Goal: Transaction & Acquisition: Download file/media

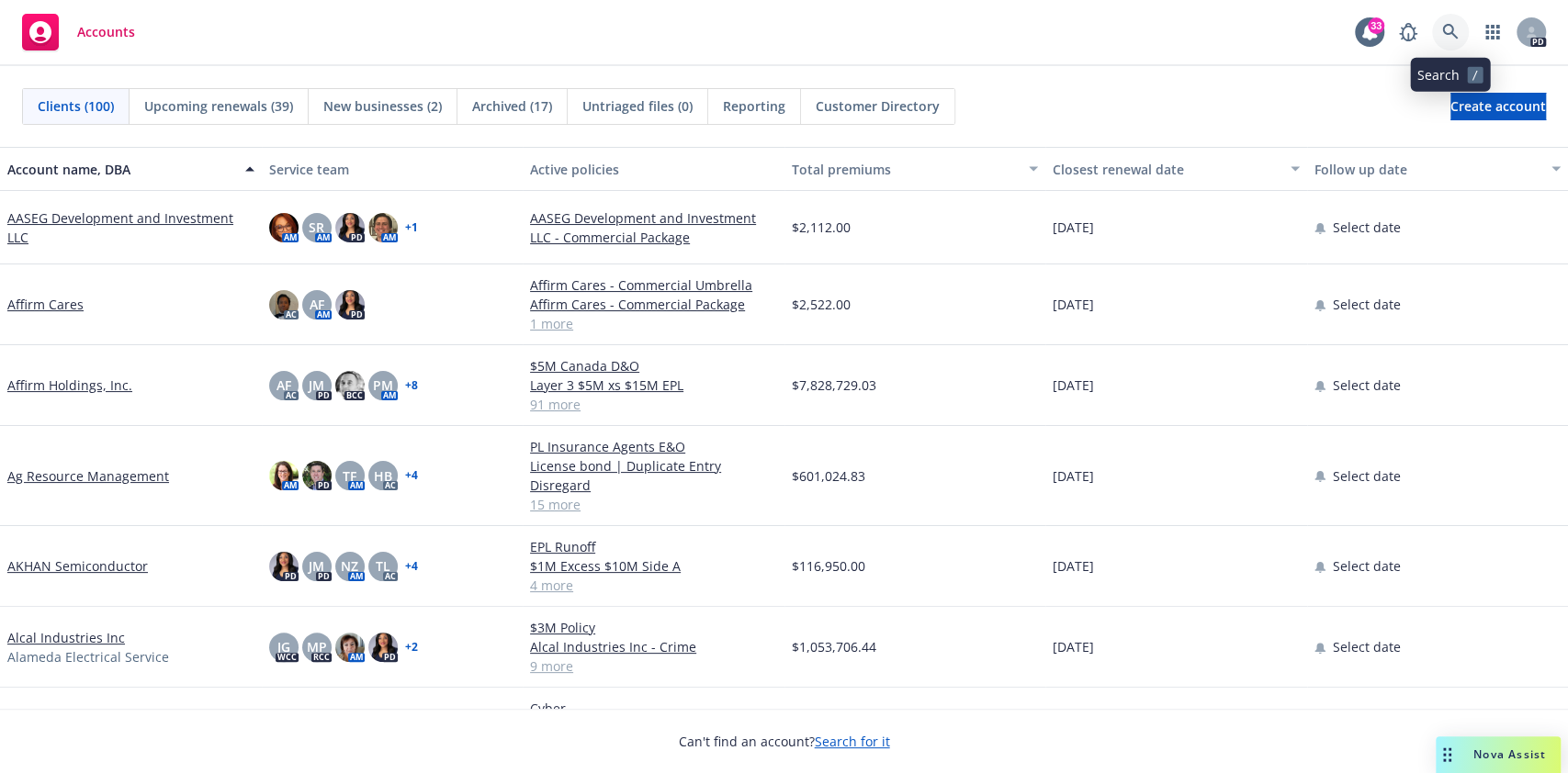
click at [1457, 33] on icon at bounding box center [1450, 32] width 17 height 17
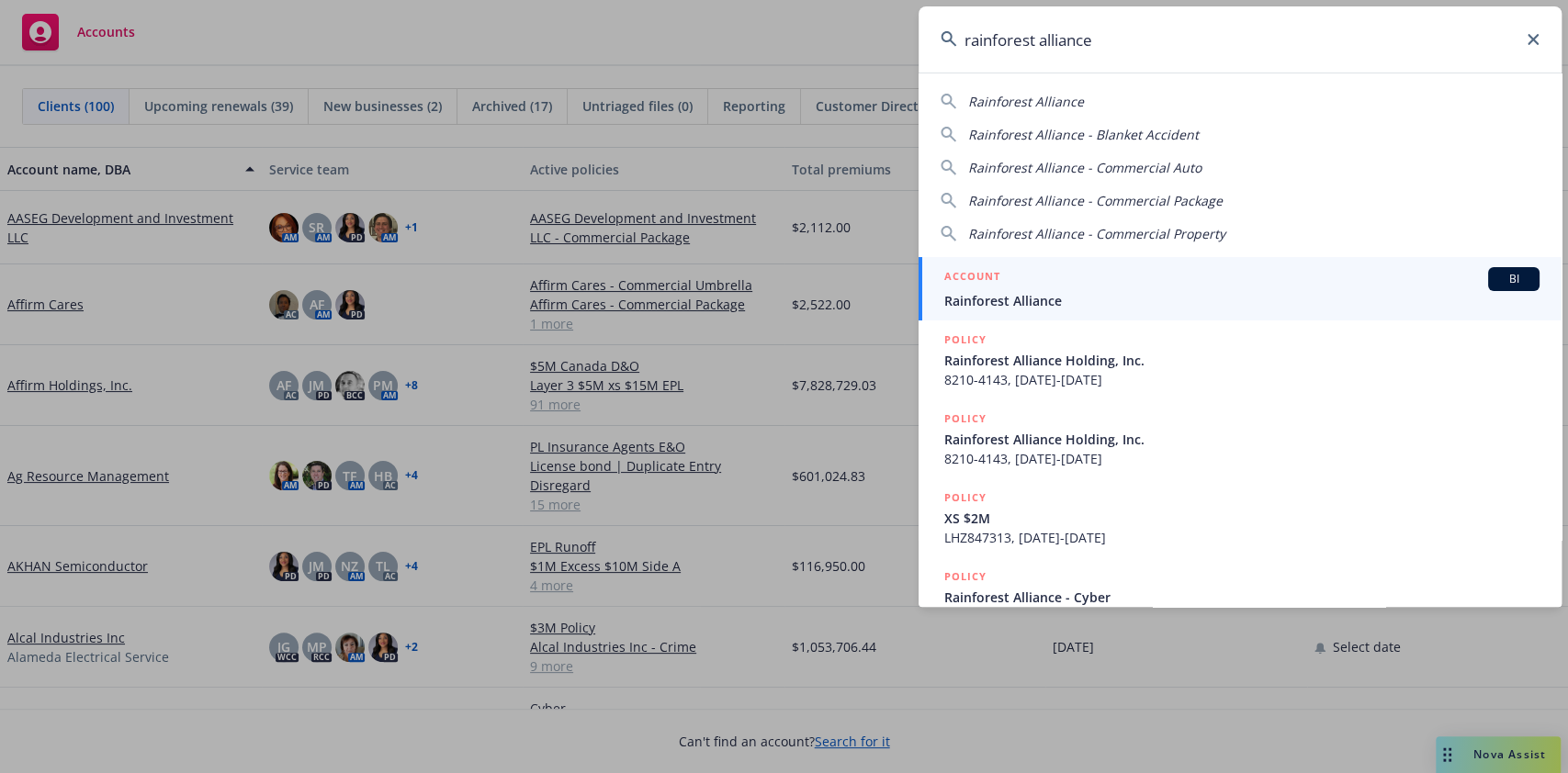
type input "rainforest alliance"
click at [1085, 298] on span "Rainforest Alliance" at bounding box center [1242, 300] width 596 height 19
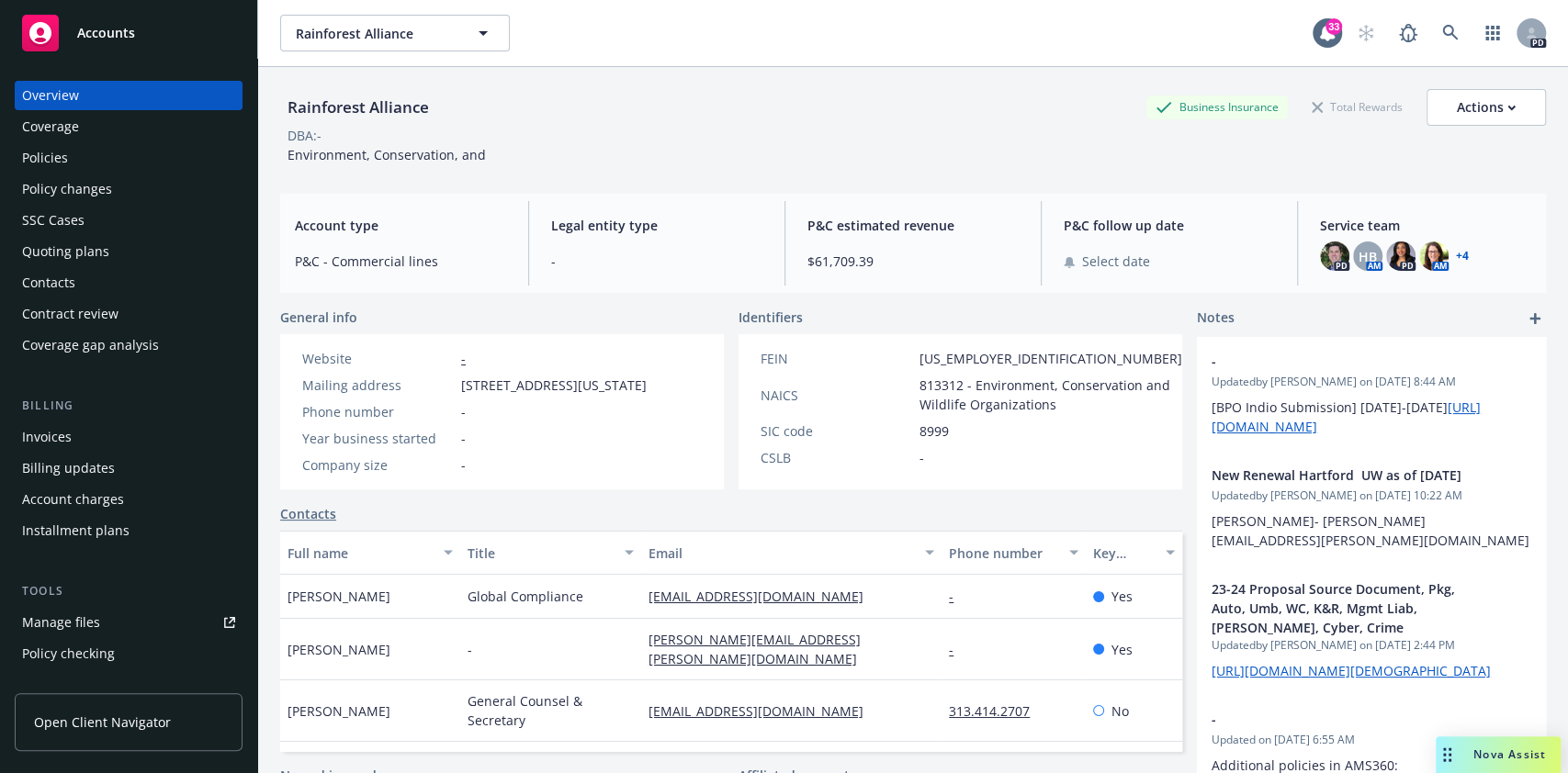
click at [83, 143] on div "Policies" at bounding box center [129, 158] width 213 height 30
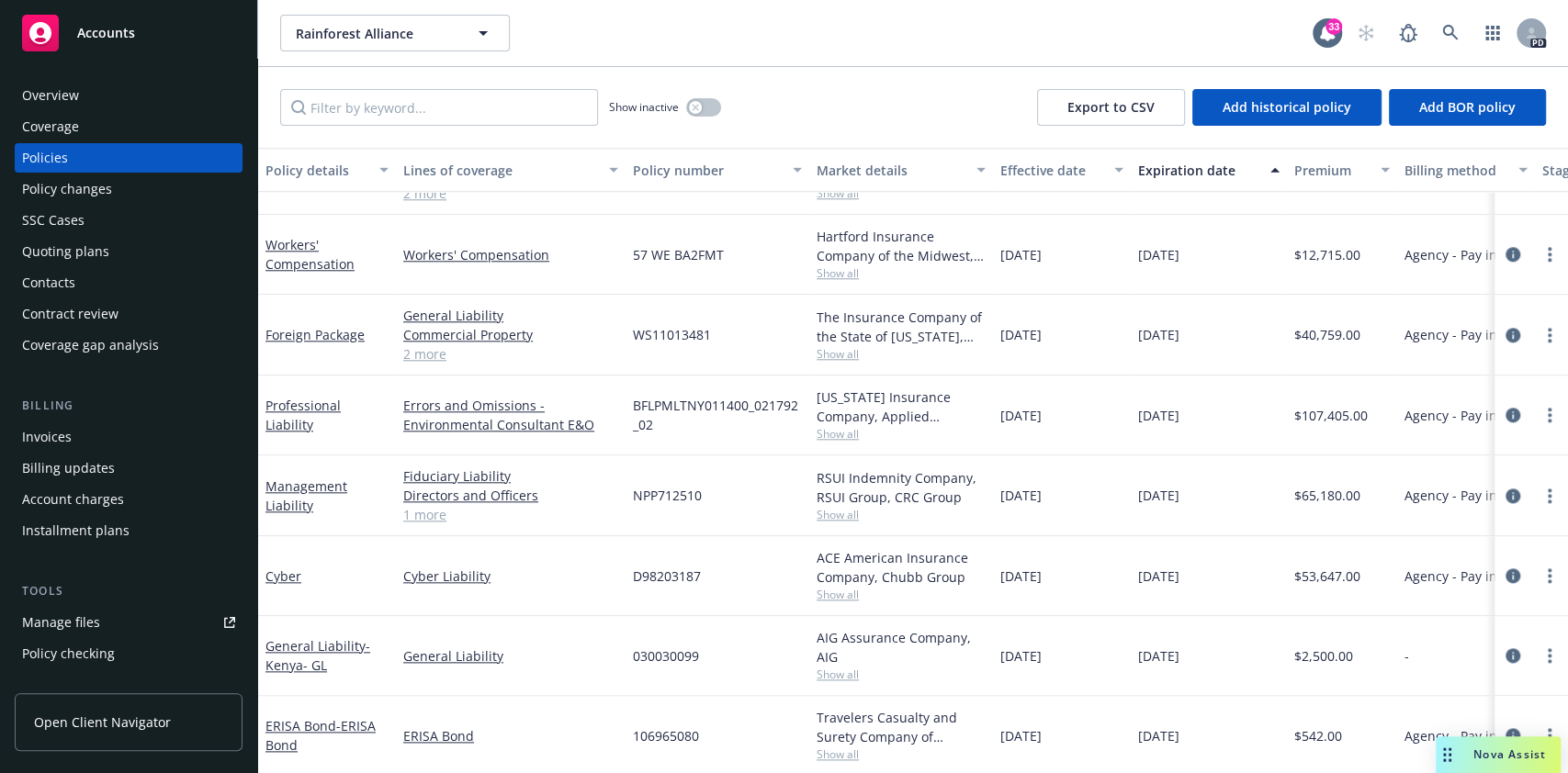
scroll to position [1254, 0]
click at [449, 502] on link "1 more" at bounding box center [511, 511] width 215 height 19
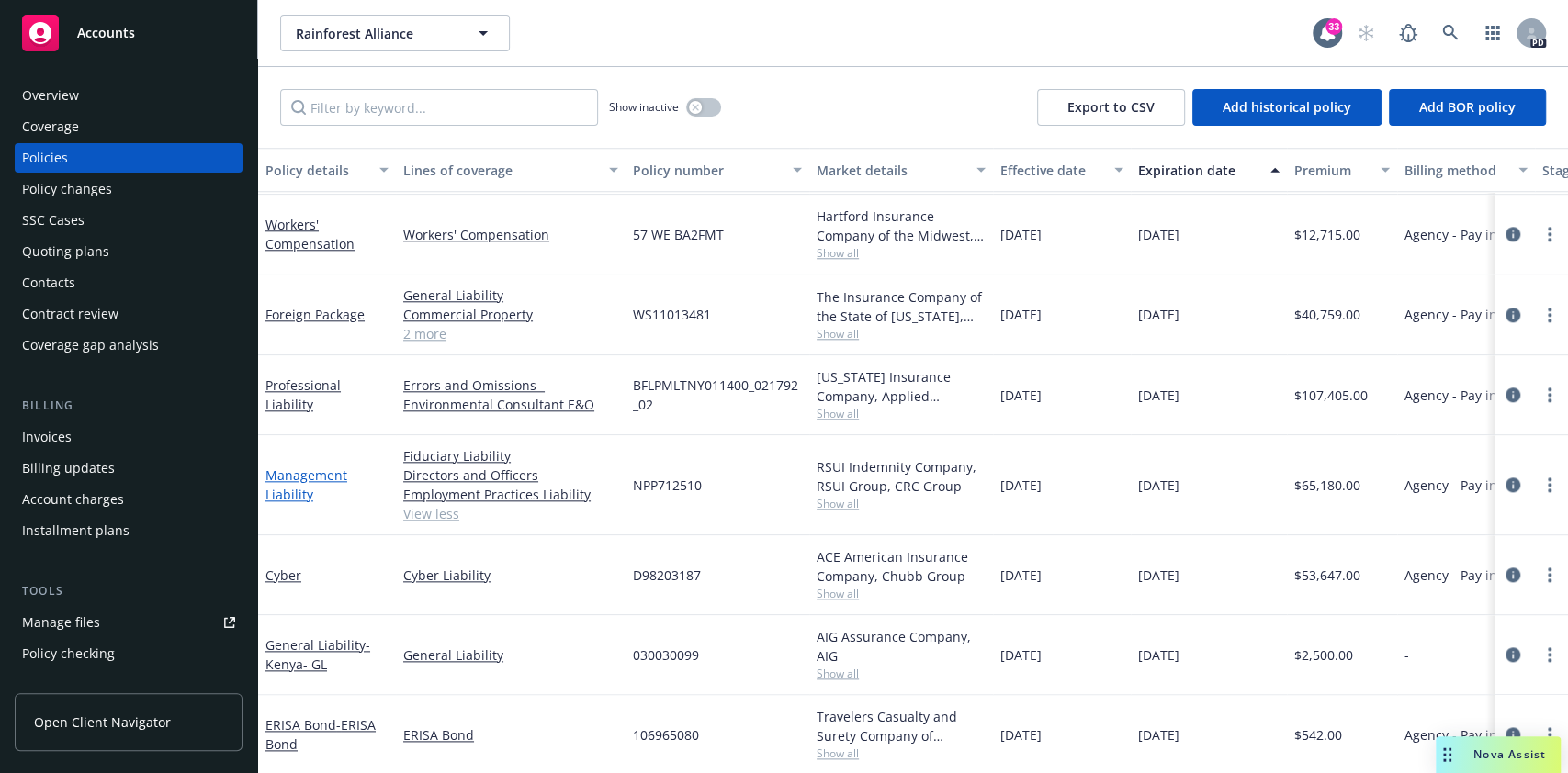
click at [294, 479] on link "Management Liability" at bounding box center [307, 484] width 82 height 37
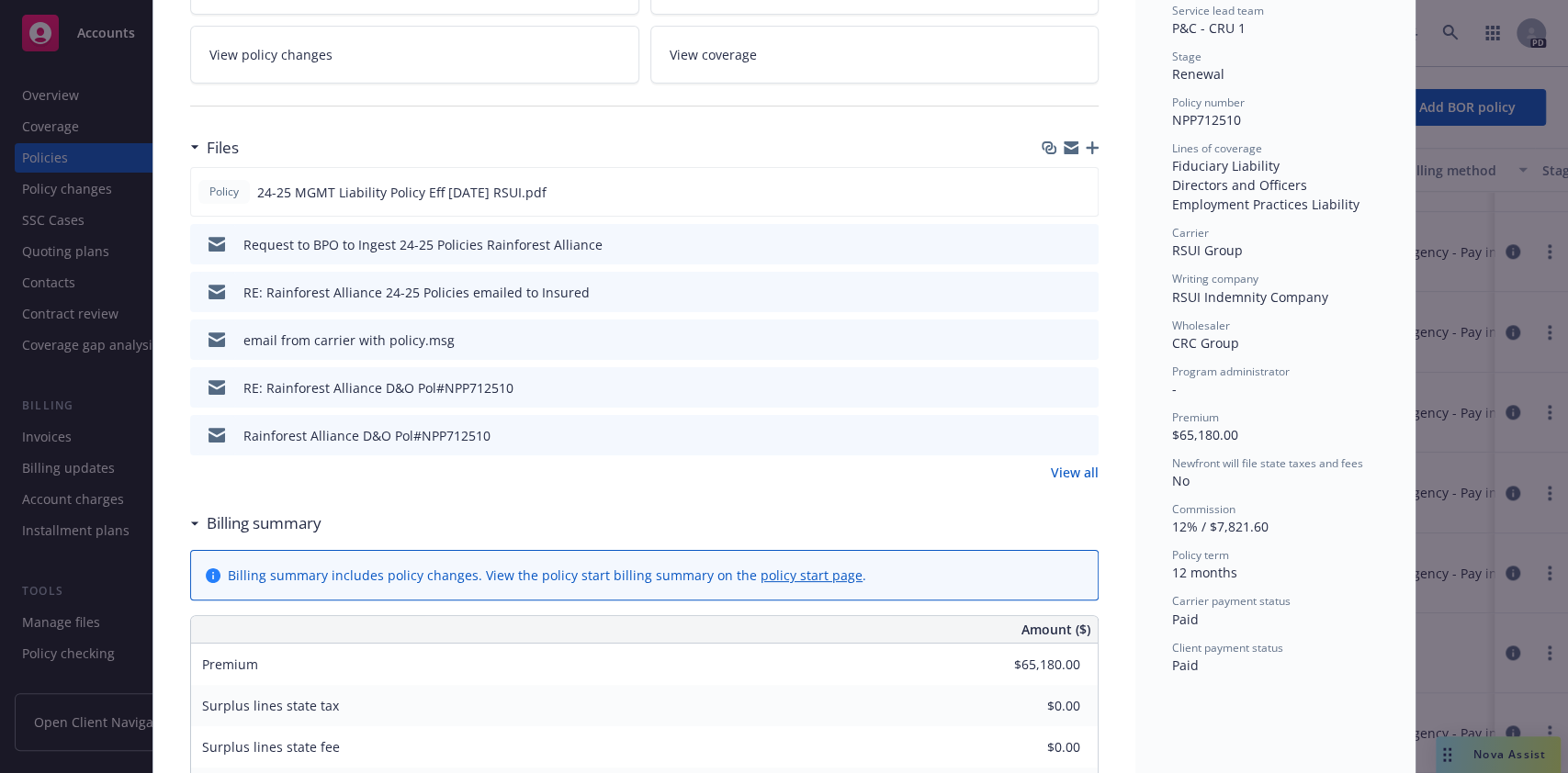
scroll to position [388, 0]
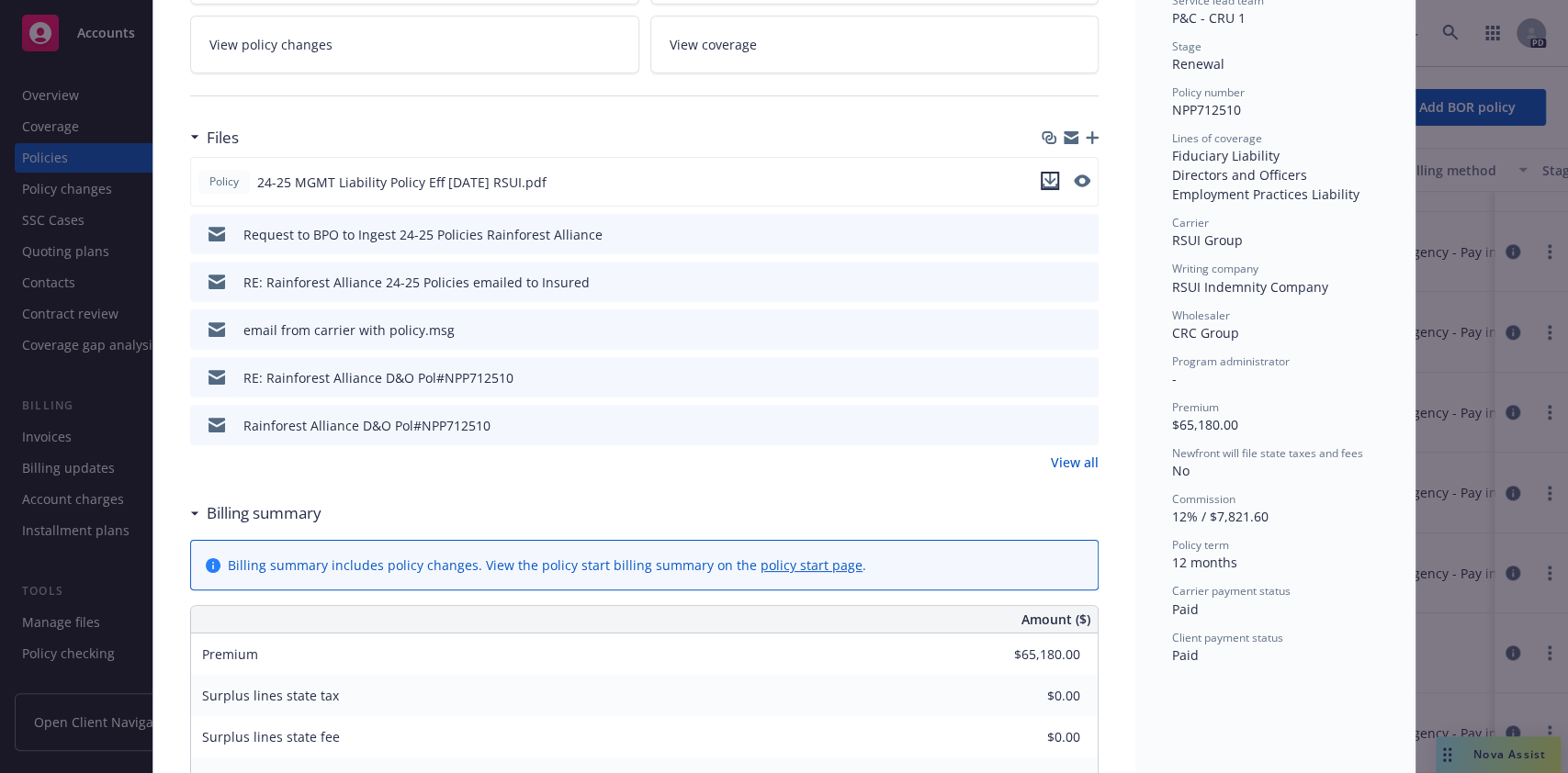
click at [1043, 177] on icon "download file" at bounding box center [1050, 180] width 15 height 15
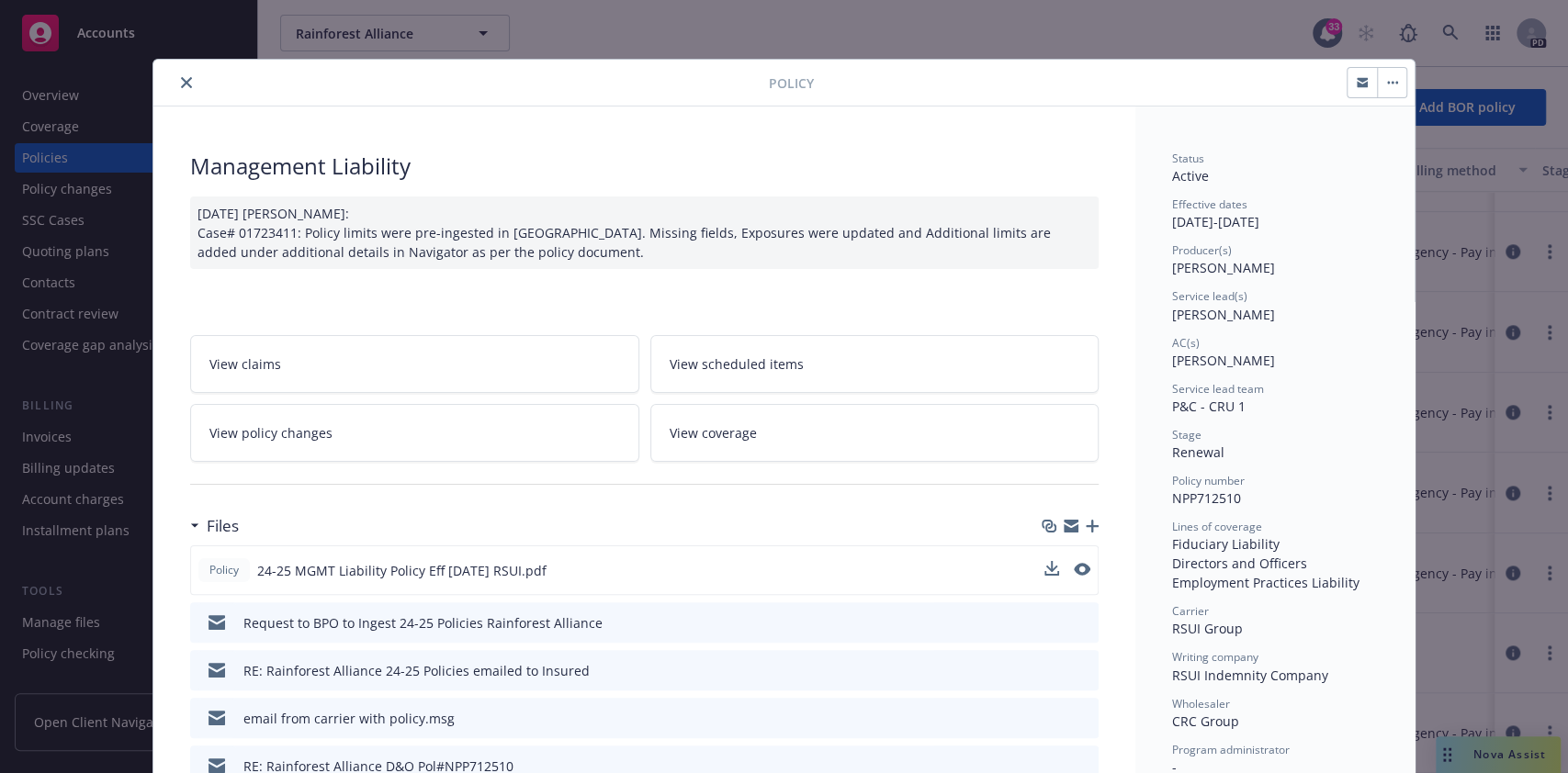
click at [184, 82] on button "close" at bounding box center [186, 83] width 22 height 22
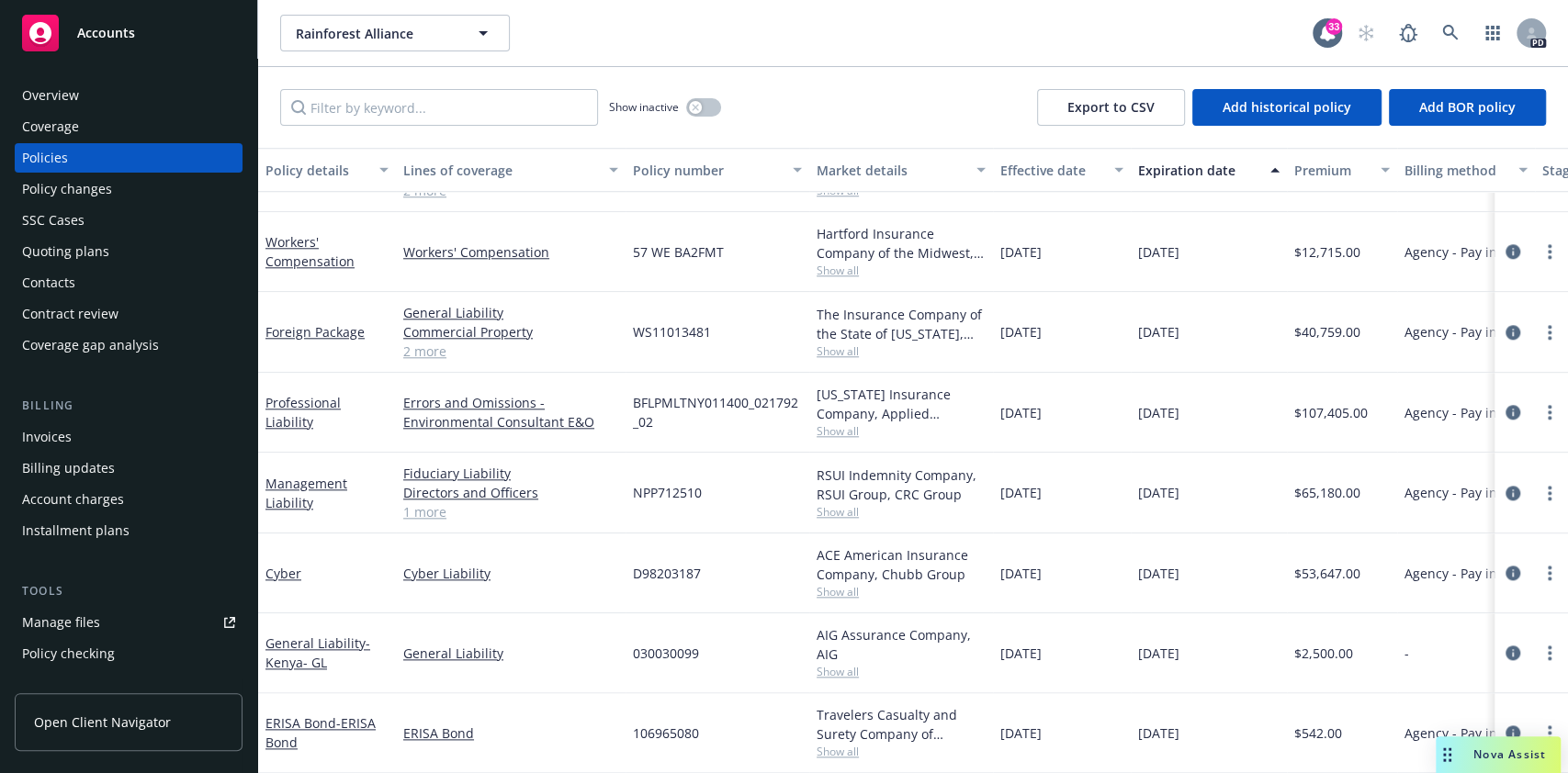
click at [123, 156] on div "Policies" at bounding box center [129, 158] width 213 height 30
click at [99, 626] on link "Manage files" at bounding box center [129, 623] width 228 height 30
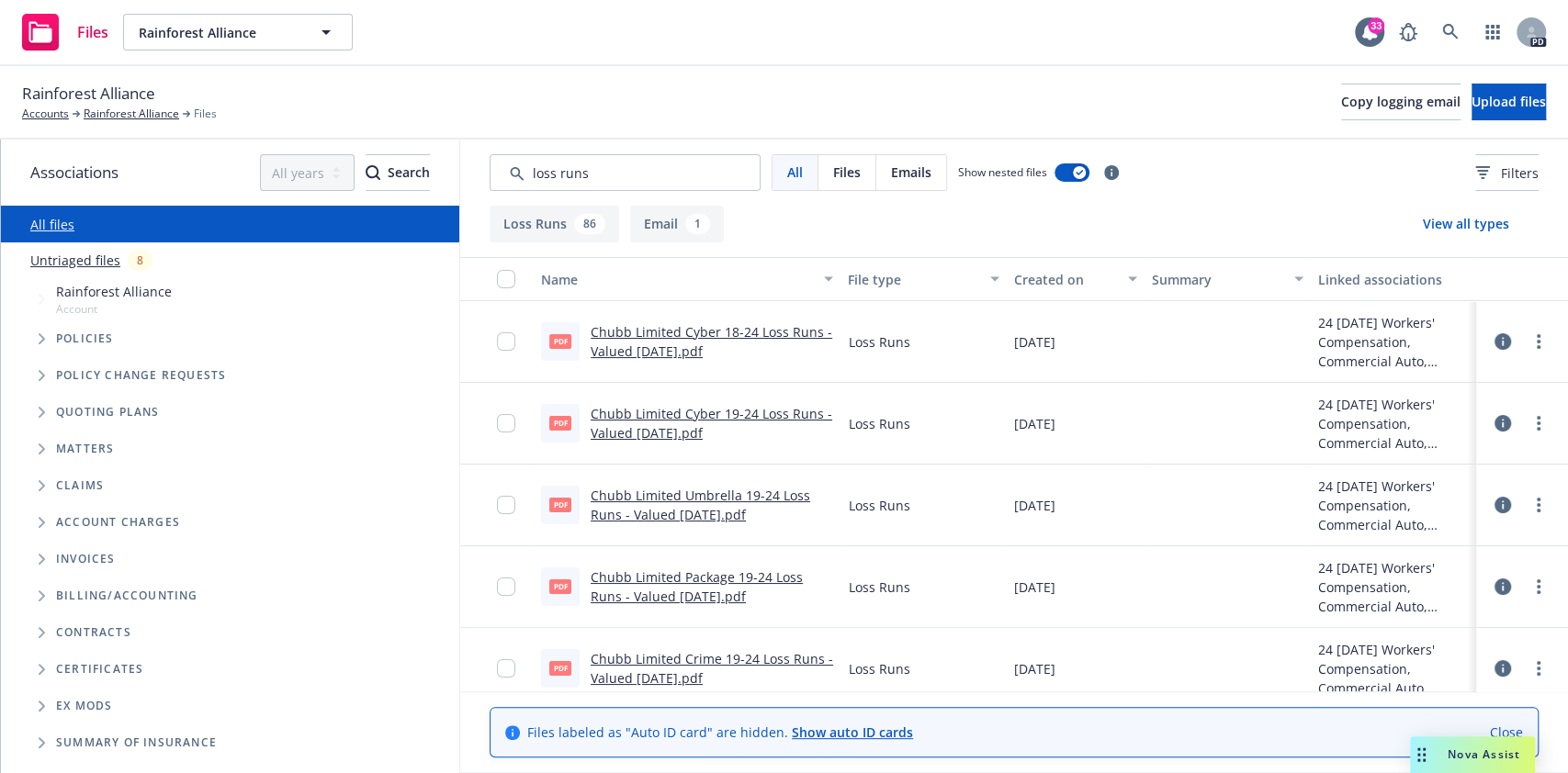
drag, startPoint x: 596, startPoint y: 178, endPoint x: 99, endPoint y: 236, distance: 500.4
click at [99, 236] on div "Associations All years 2027 2026 2025 2024 2023 2022 2021 2020 2019 2018 2017 2…" at bounding box center [784, 456] width 1567 height 634
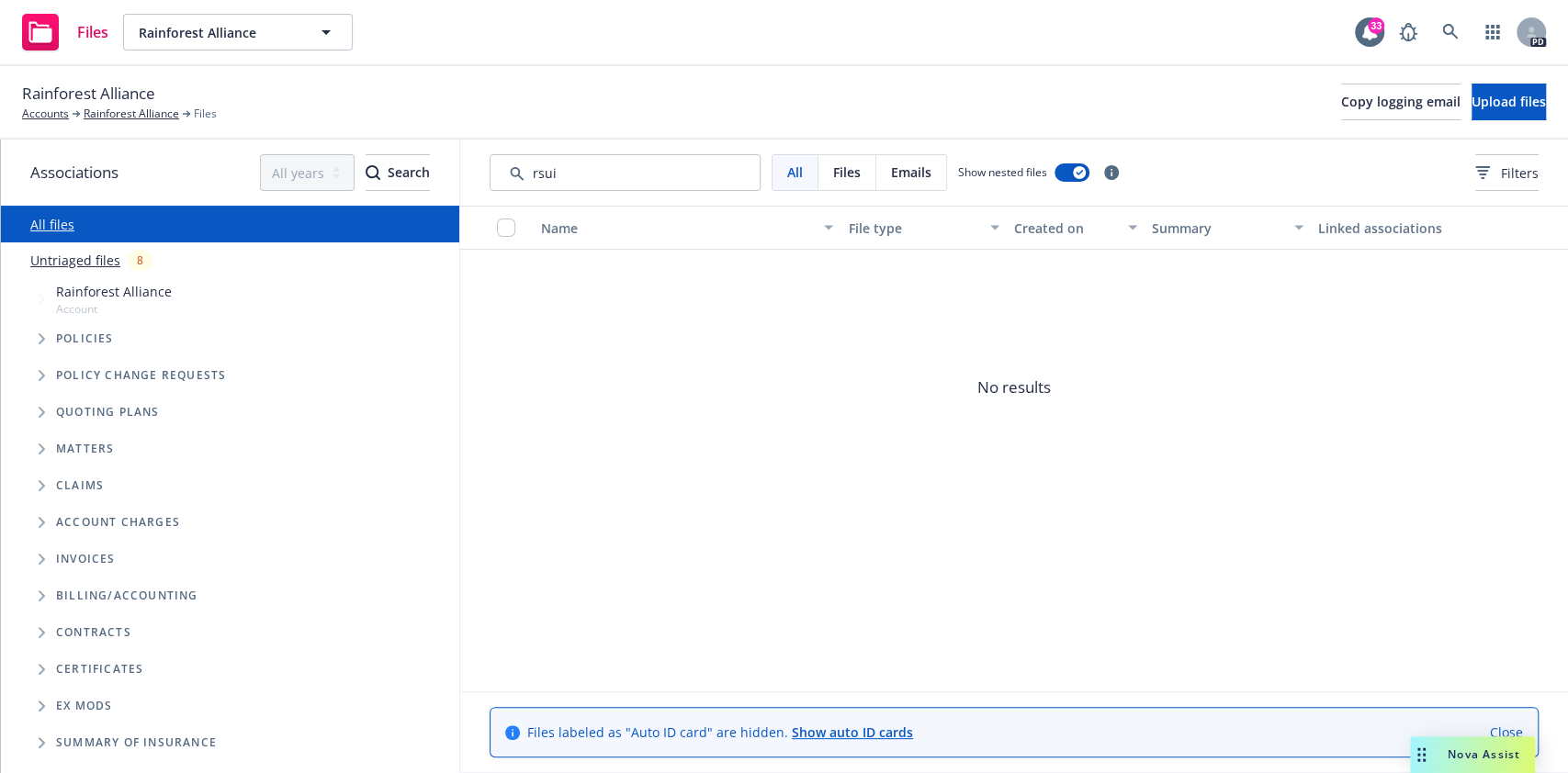
type input "rsui"
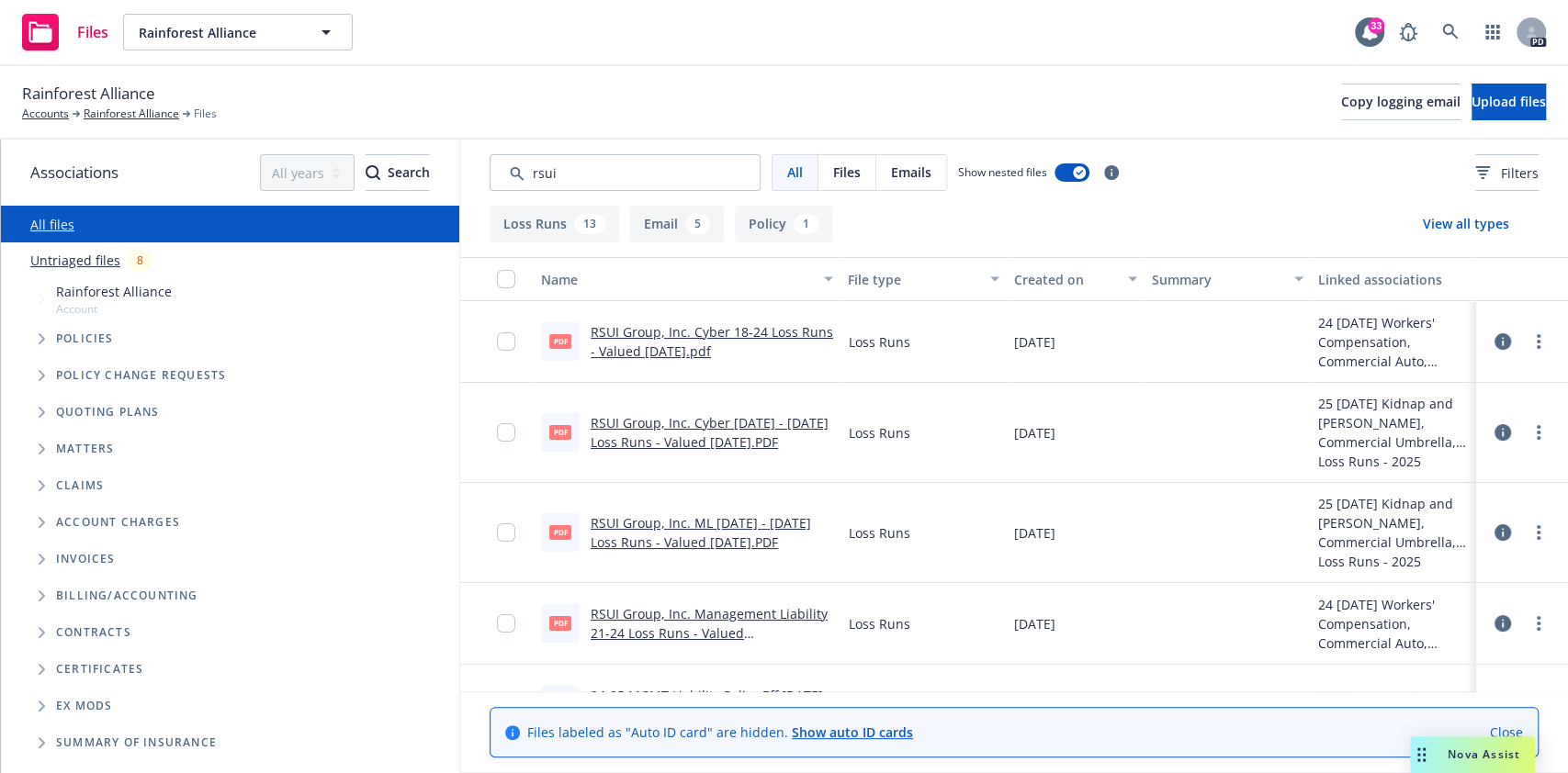
click at [755, 335] on link "RSUI Group, Inc. Cyber 18-24 Loss Runs - Valued 07-04-2024.pdf" at bounding box center [711, 342] width 242 height 37
click at [101, 340] on span "Policies" at bounding box center [85, 339] width 58 height 11
click at [44, 334] on icon "Tree Example" at bounding box center [42, 339] width 7 height 11
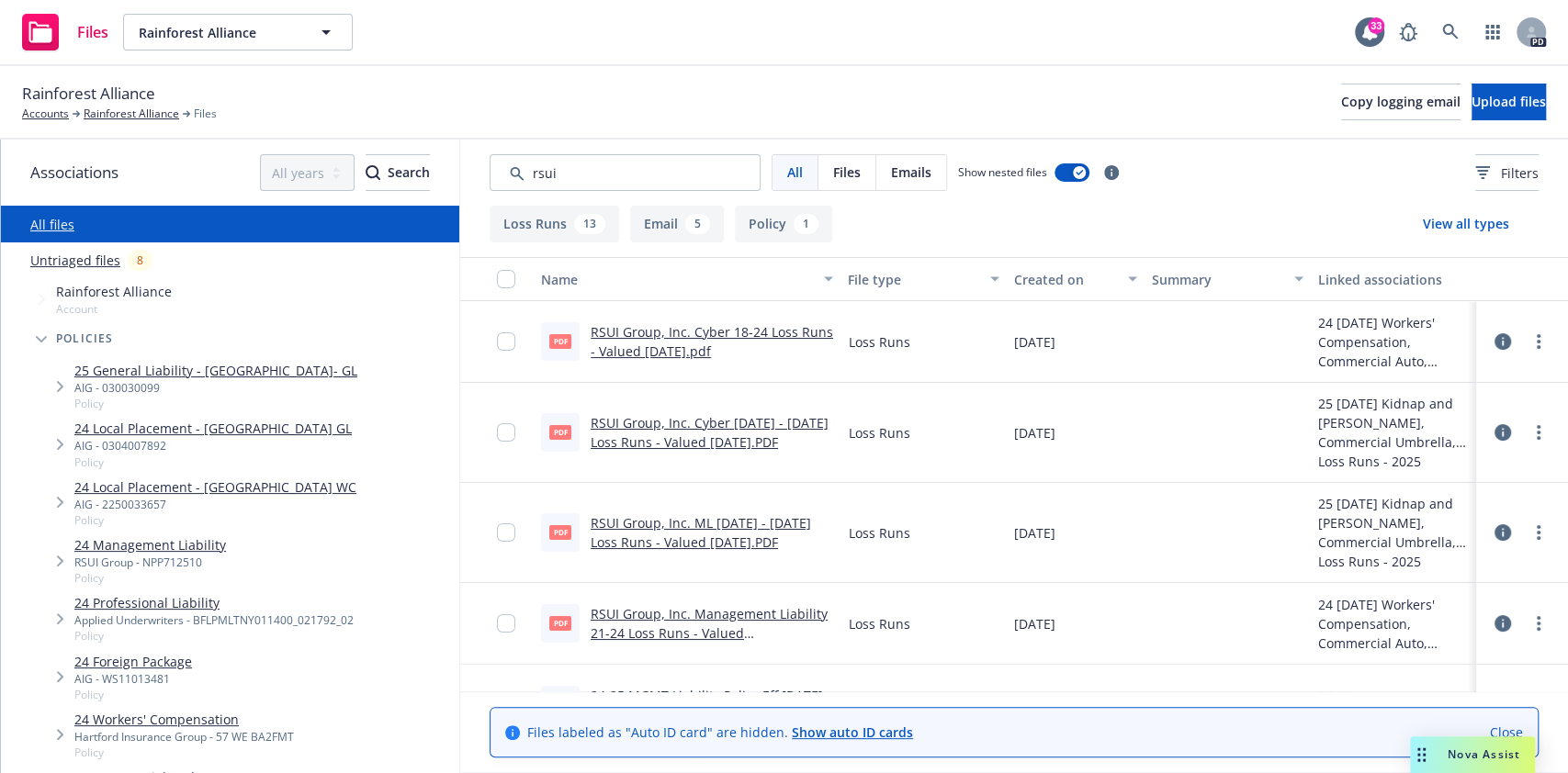
click at [44, 333] on span "Tree Example" at bounding box center [42, 340] width 30 height 30
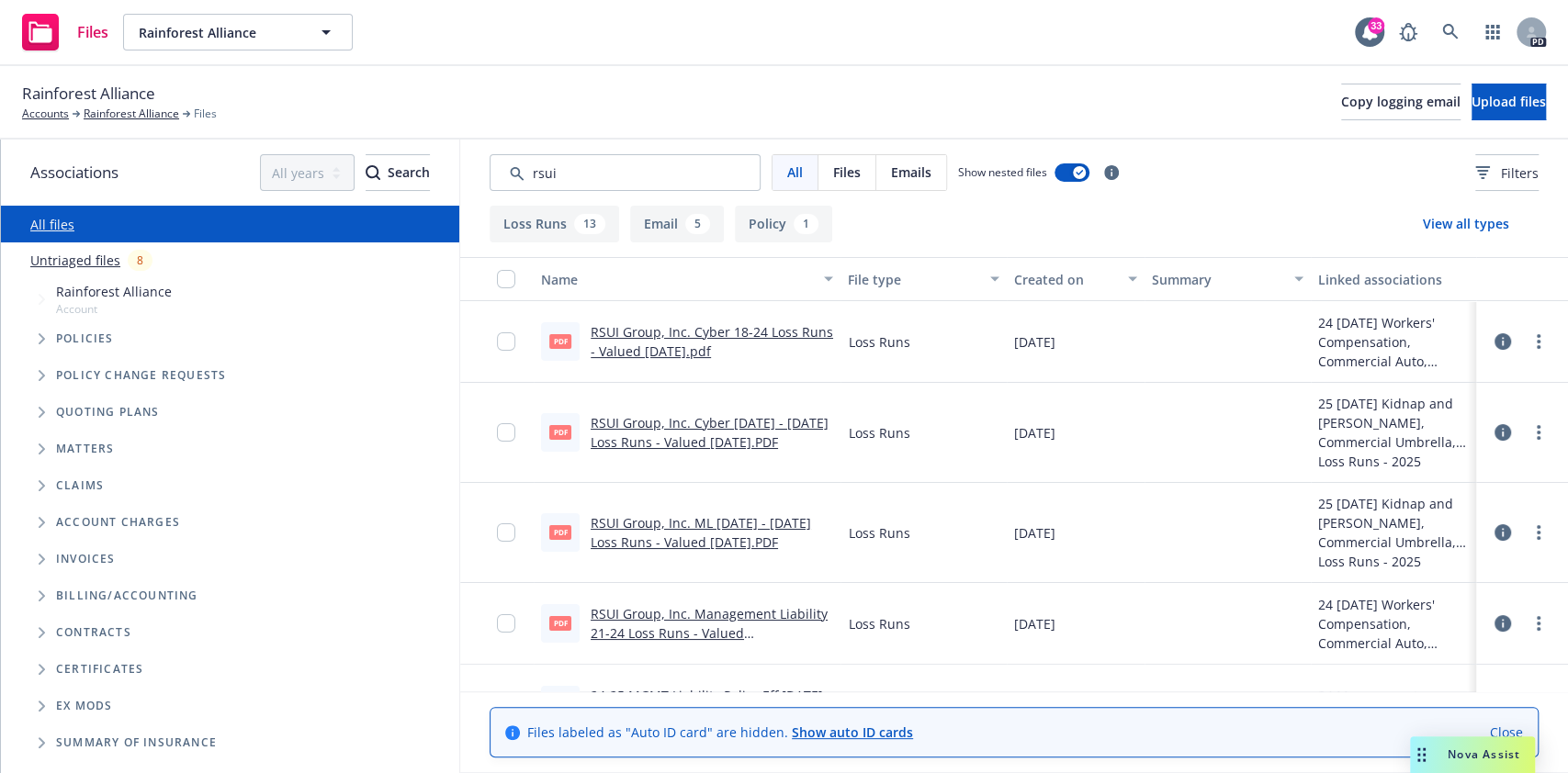
click at [44, 334] on icon "Tree Example" at bounding box center [42, 339] width 7 height 11
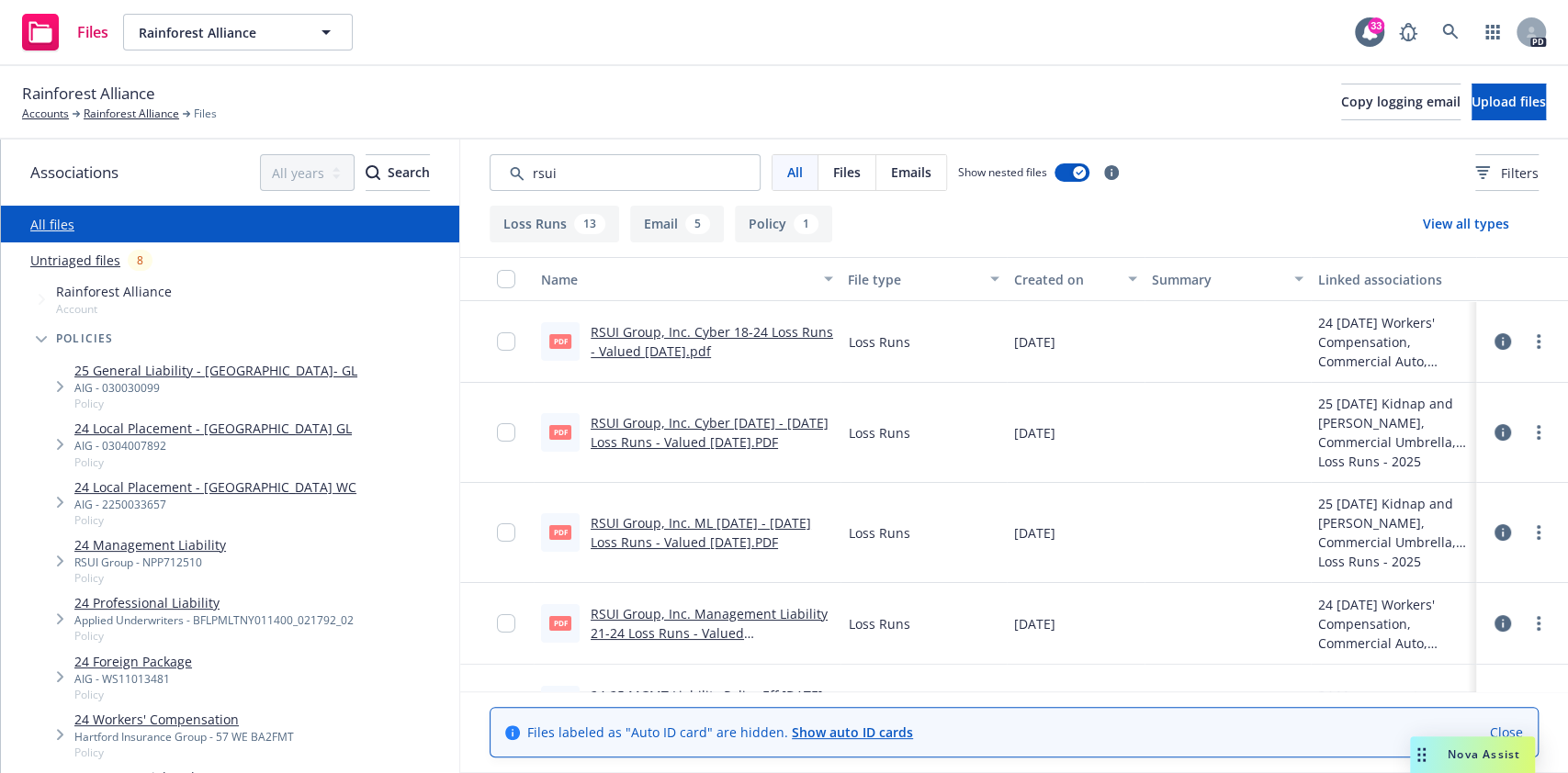
click at [44, 333] on span "Tree Example" at bounding box center [42, 340] width 30 height 30
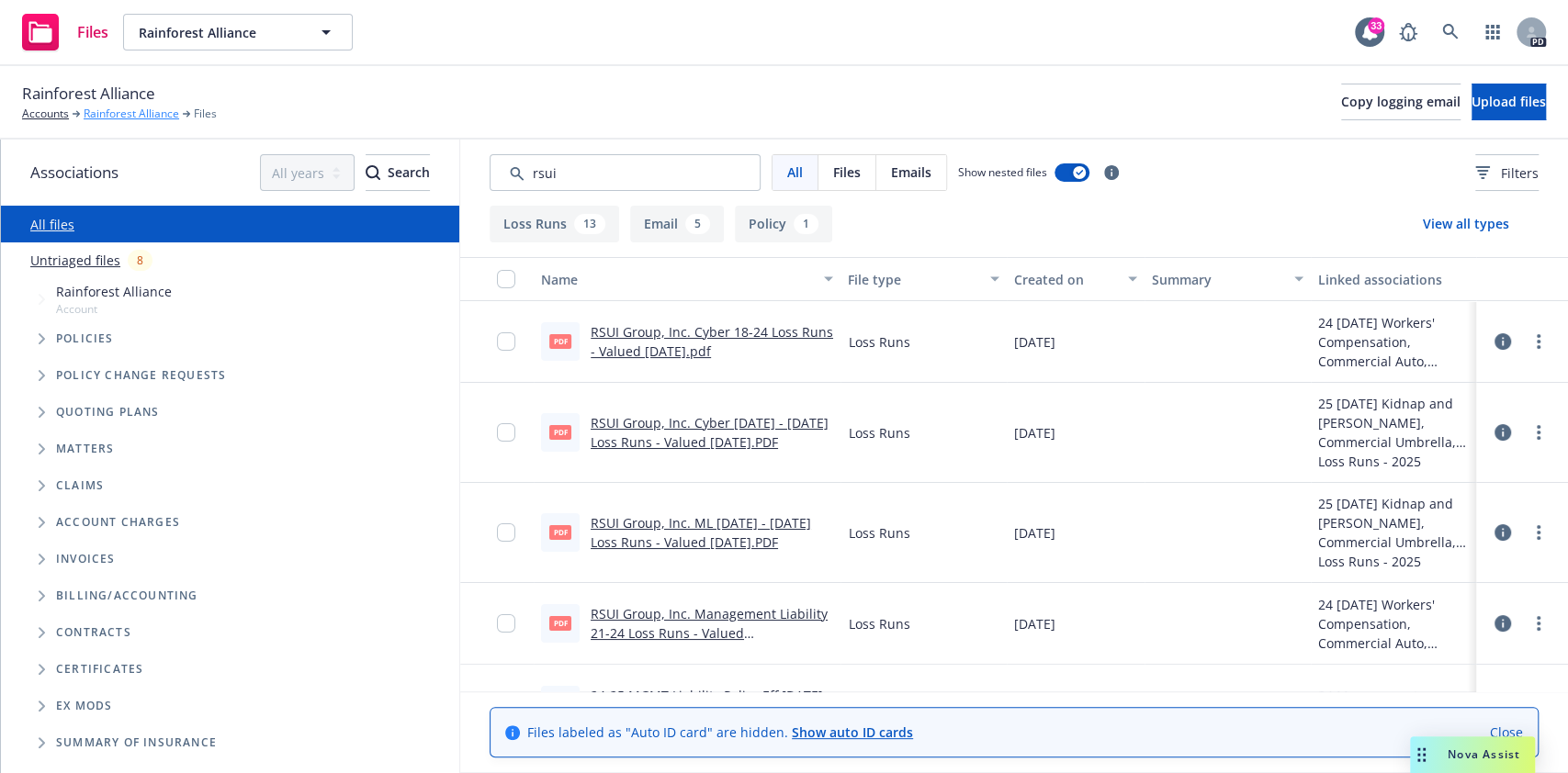
drag, startPoint x: 137, startPoint y: 125, endPoint x: 139, endPoint y: 116, distance: 9.2
click at [139, 116] on div "Rainforest Alliance Accounts Rainforest Alliance Files Copy logging email Uploa…" at bounding box center [784, 103] width 1568 height 74
click at [139, 116] on link "Rainforest Alliance" at bounding box center [131, 114] width 96 height 17
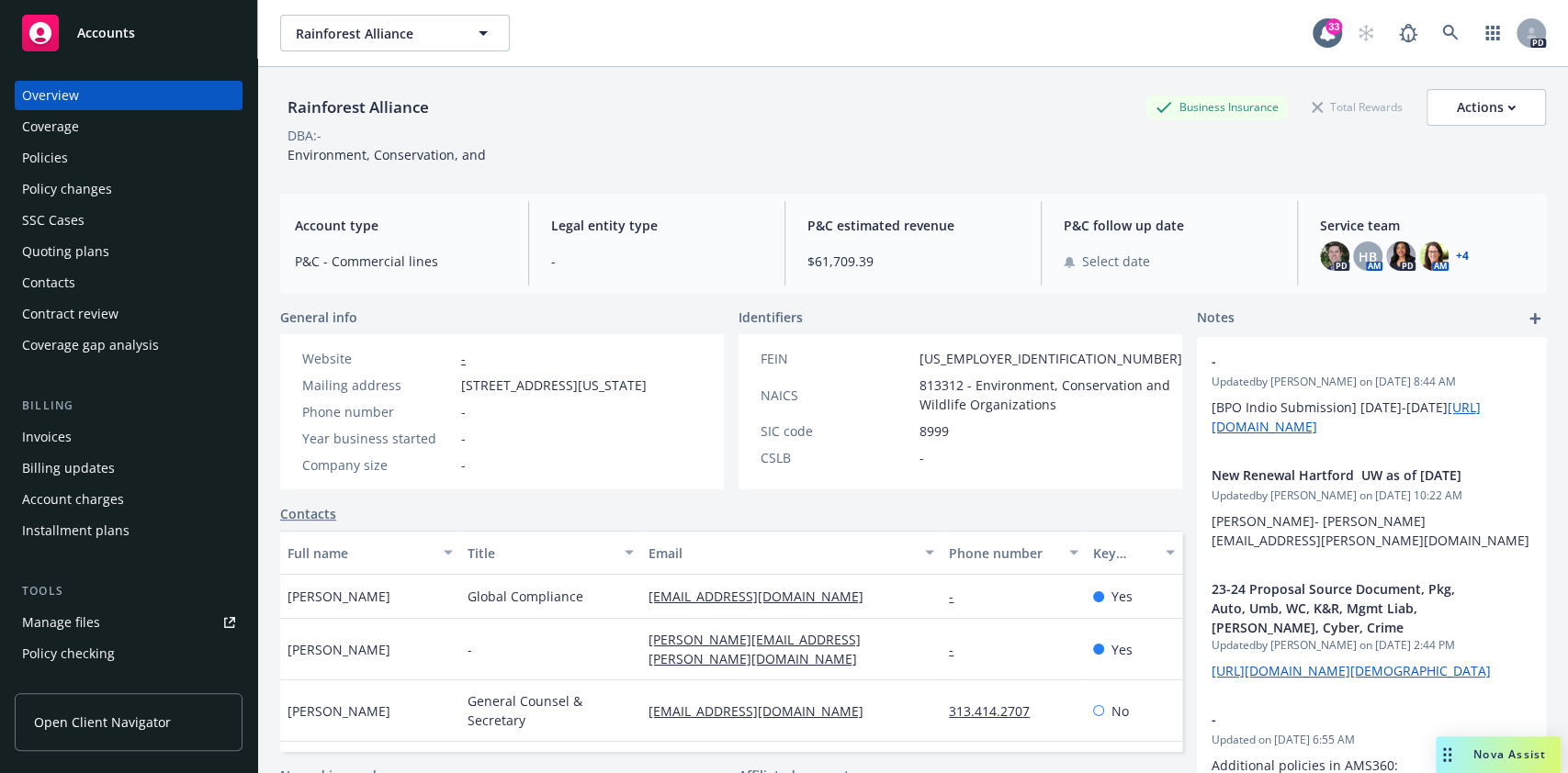
click at [58, 166] on div "Policies" at bounding box center [45, 158] width 46 height 30
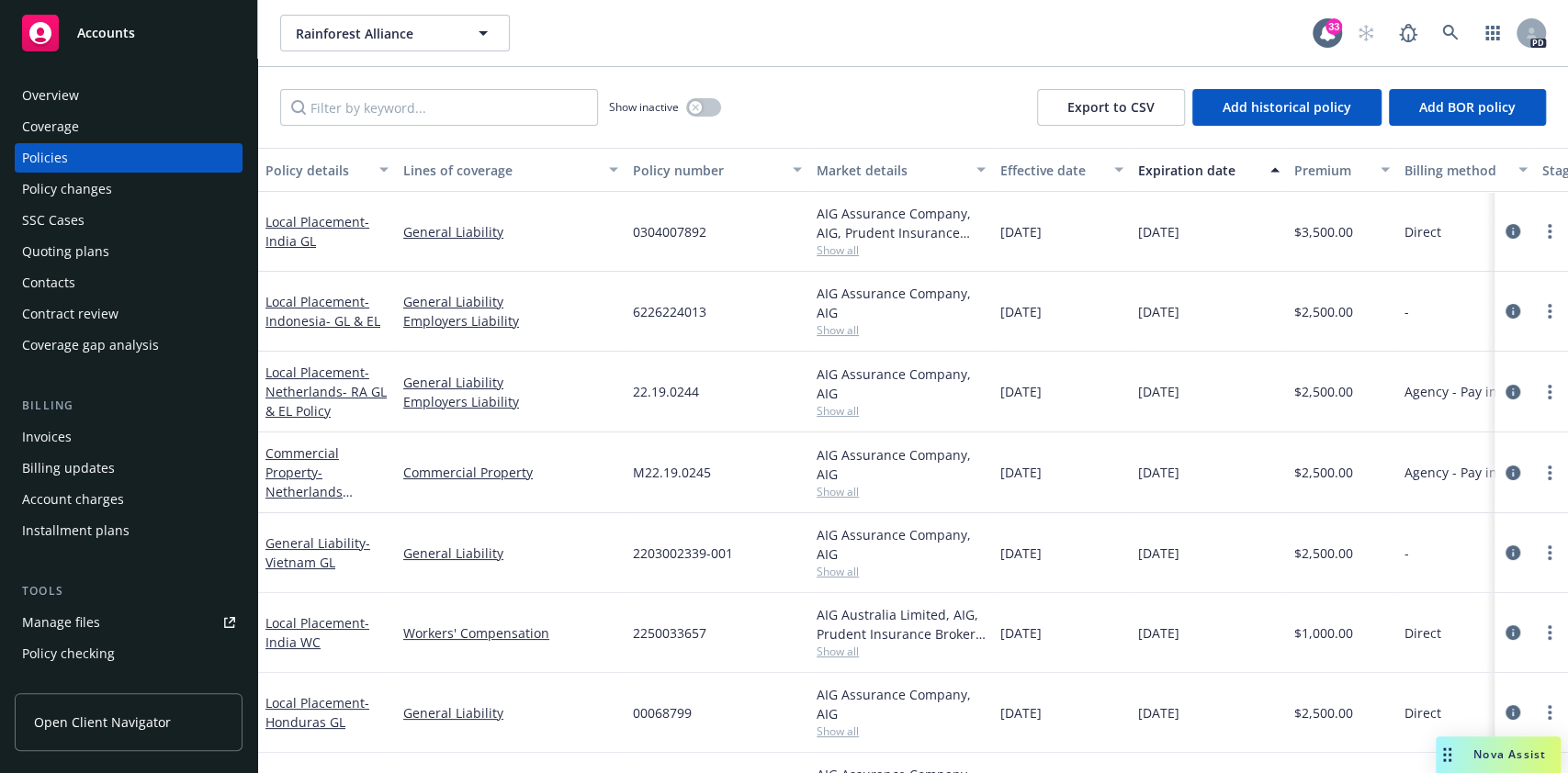
click at [55, 154] on div "Policies" at bounding box center [45, 158] width 46 height 30
drag, startPoint x: 1566, startPoint y: 80, endPoint x: 1566, endPoint y: 165, distance: 85.0
click at [1566, 165] on div "Show inactive Export to CSV Add historical policy Add BOR policy Policy details…" at bounding box center [913, 419] width 1310 height 706
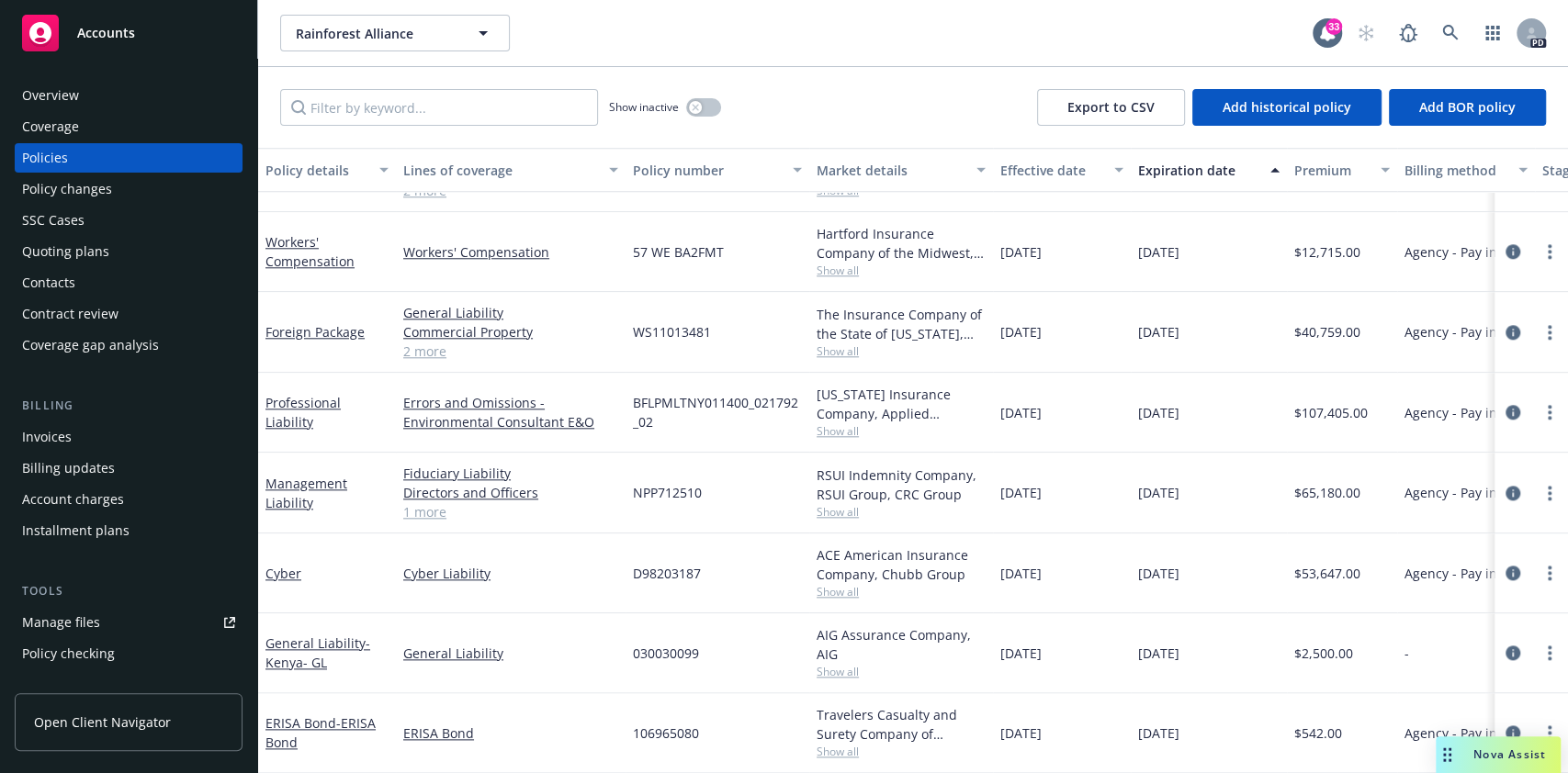
scroll to position [1254, 0]
click at [445, 483] on link "Directors and Officers" at bounding box center [511, 492] width 215 height 19
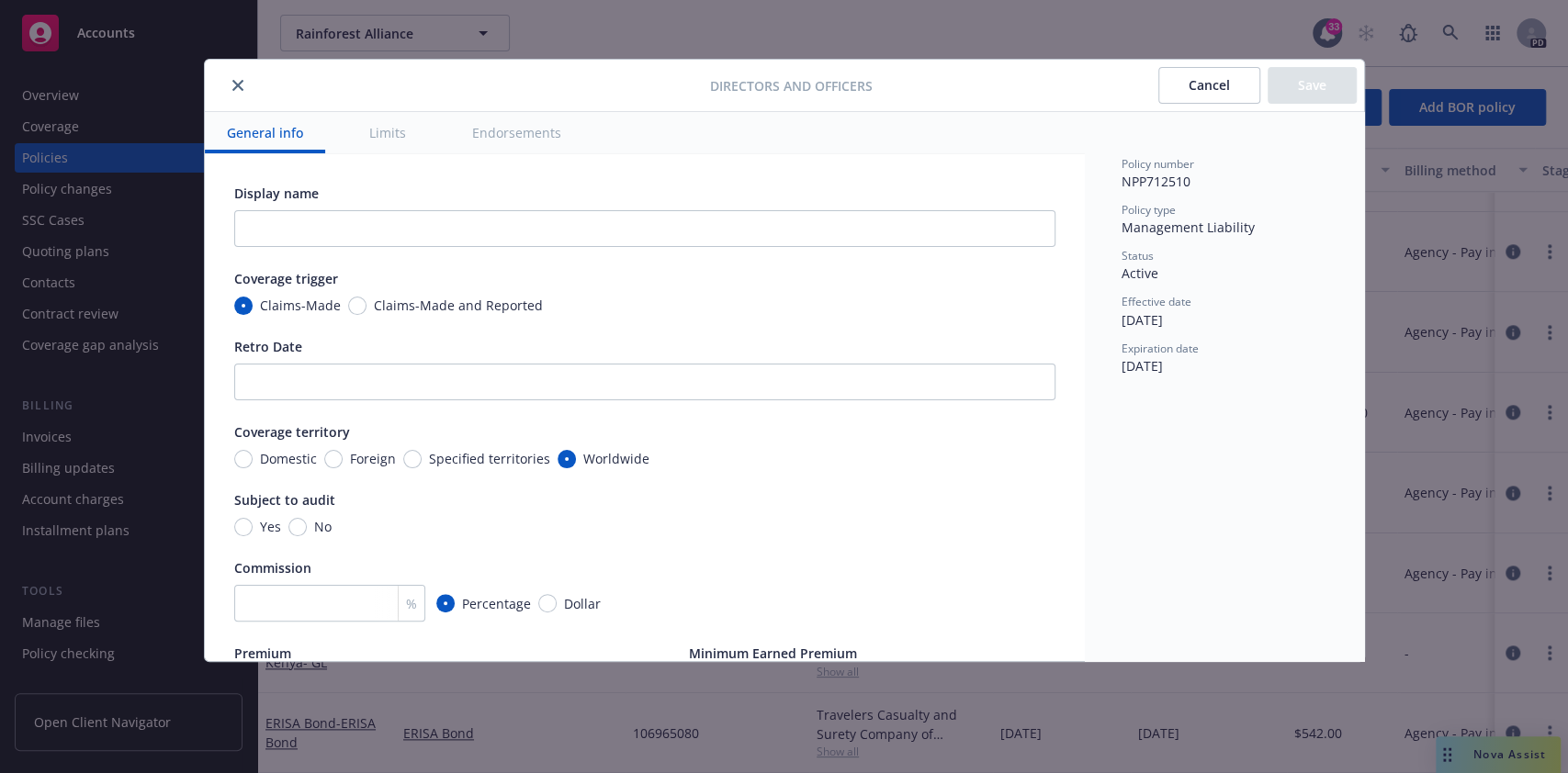
type textarea "x"
click at [1175, 89] on button "Cancel" at bounding box center [1209, 85] width 102 height 37
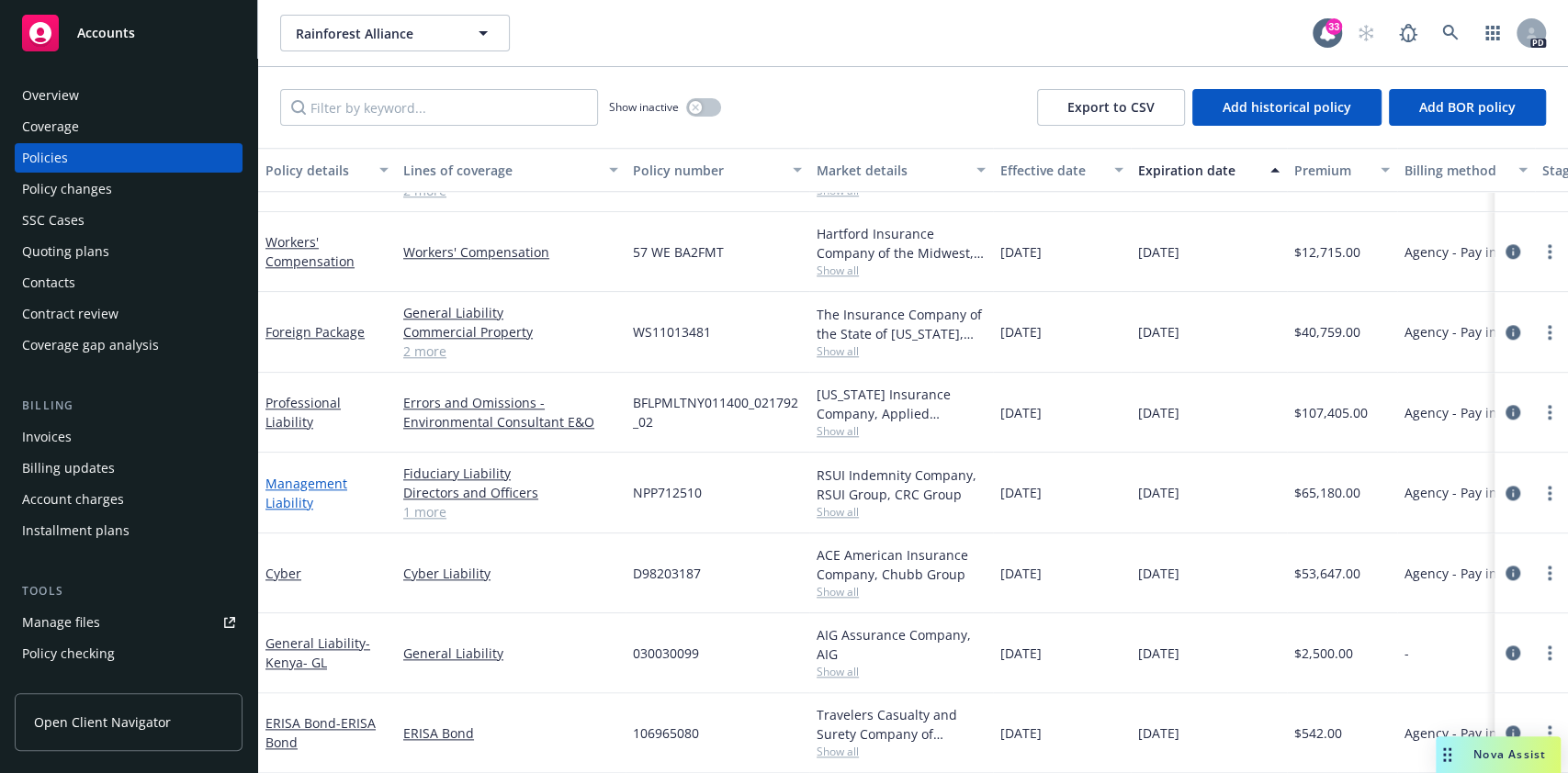
click at [284, 475] on link "Management Liability" at bounding box center [307, 493] width 82 height 37
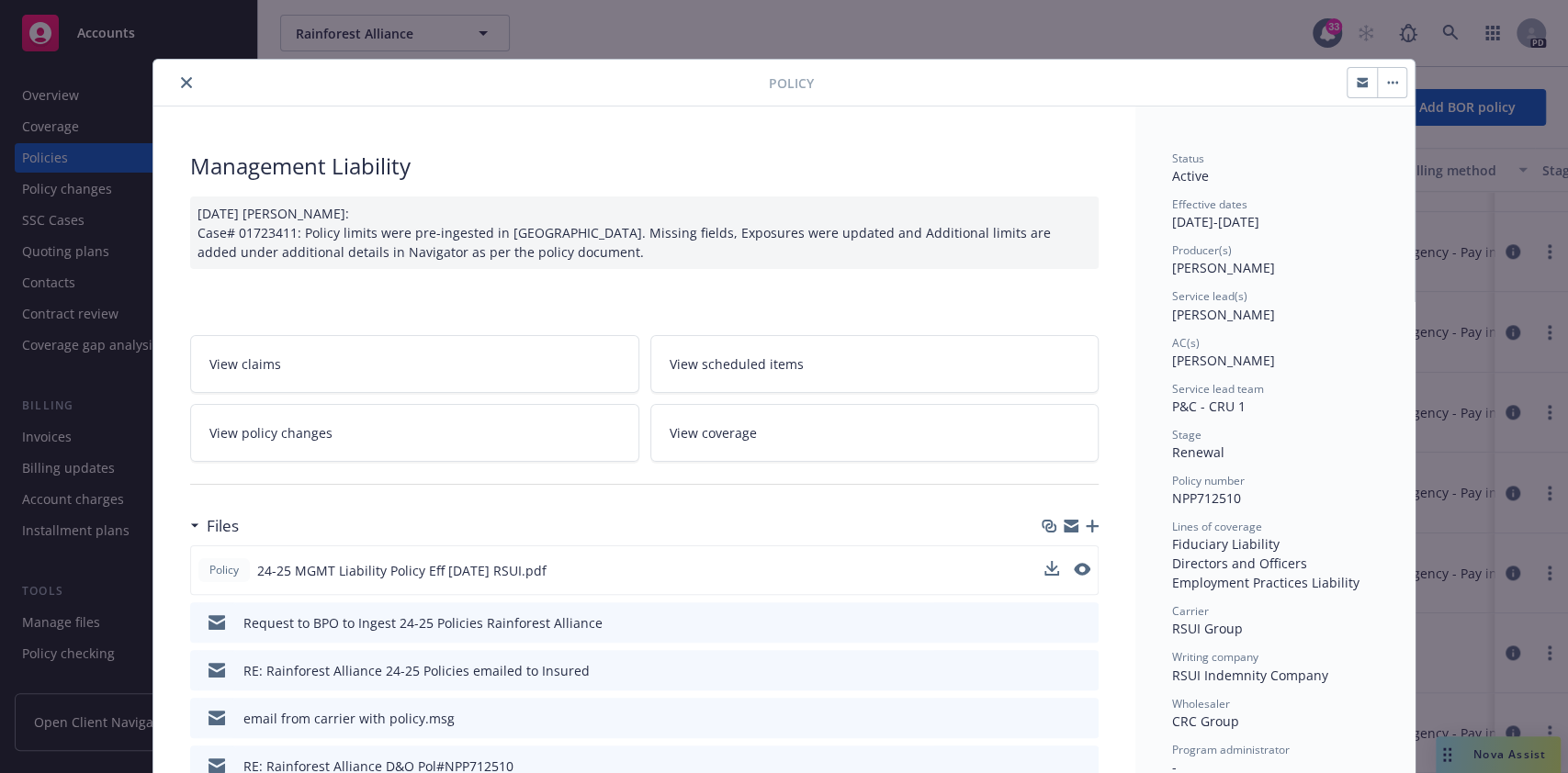
click at [430, 571] on span "24-25 MGMT Liability Policy Eff [DATE] RSUI.pdf" at bounding box center [401, 570] width 289 height 19
click at [1033, 570] on div "Policy 24-25 MGMT Liability Policy Eff [DATE] RSUI.pdf" at bounding box center [645, 571] width 909 height 50
click at [1044, 571] on icon "download file" at bounding box center [1050, 569] width 15 height 15
